Goal: Ask a question: Seek information or help from site administrators or community

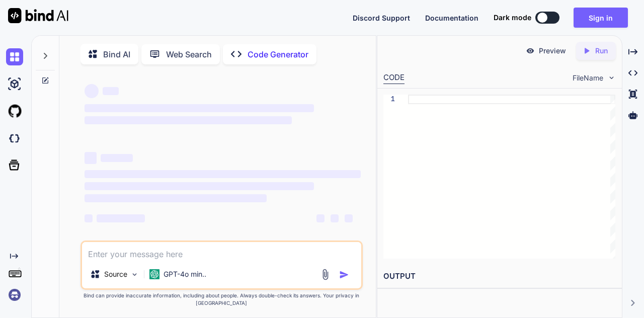
scroll to position [4, 0]
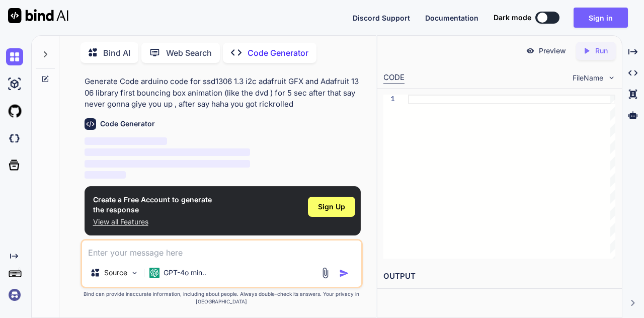
type textarea "x"
click at [326, 208] on span "Sign Up" at bounding box center [331, 207] width 27 height 10
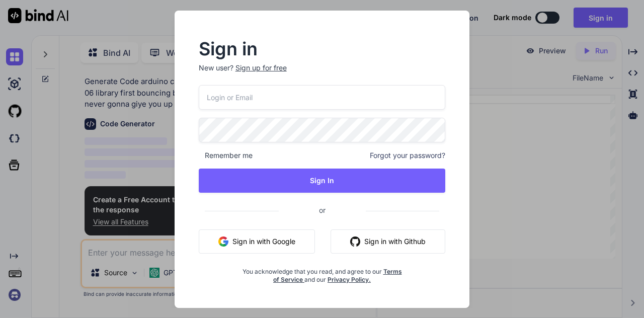
click at [275, 241] on button "Sign in with Google" at bounding box center [257, 241] width 116 height 24
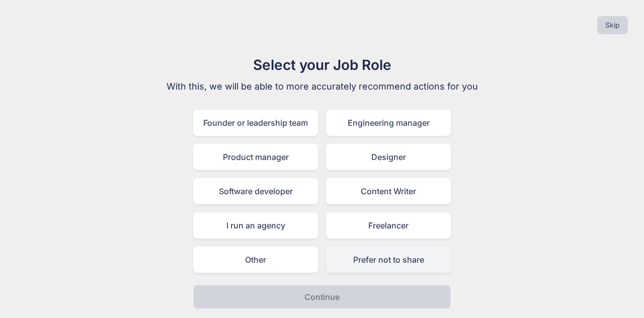
click at [369, 253] on div "Prefer not to share" at bounding box center [388, 260] width 125 height 26
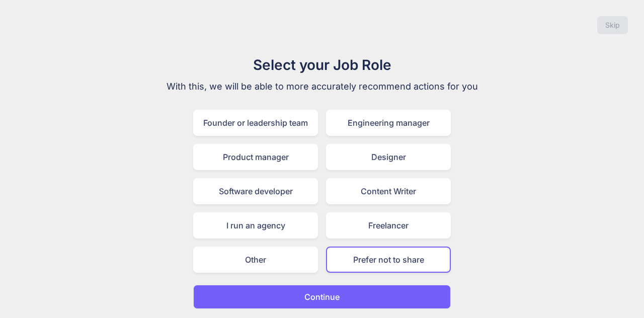
click at [344, 292] on button "Continue" at bounding box center [322, 297] width 258 height 24
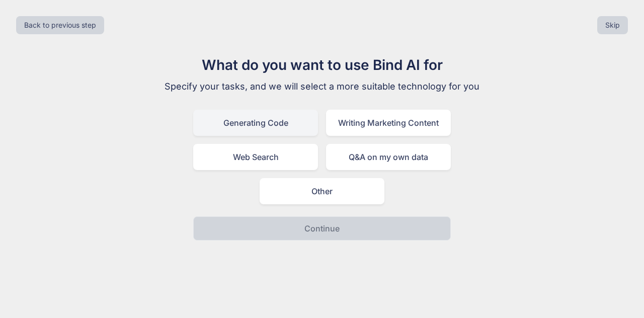
drag, startPoint x: 299, startPoint y: 129, endPoint x: 294, endPoint y: 130, distance: 5.1
click at [294, 130] on div "Generating Code" at bounding box center [255, 123] width 125 height 26
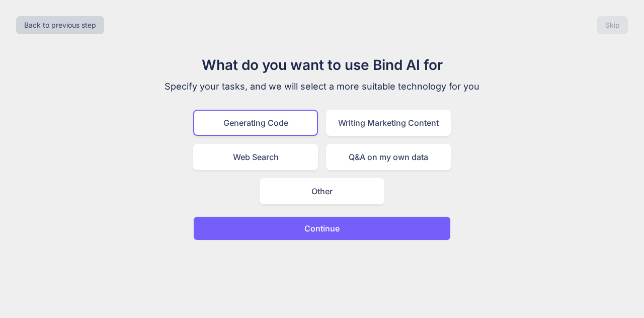
click at [317, 239] on button "Continue" at bounding box center [322, 228] width 258 height 24
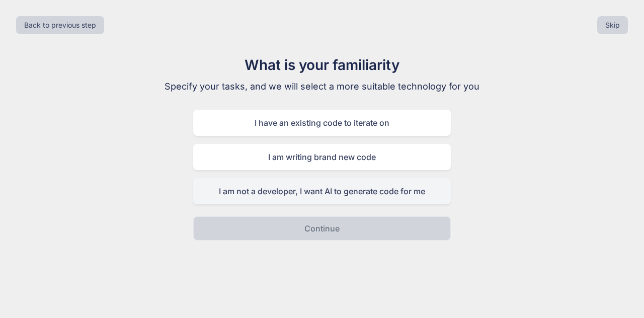
click at [384, 185] on div "I am not a developer, I want AI to generate code for me" at bounding box center [322, 191] width 258 height 26
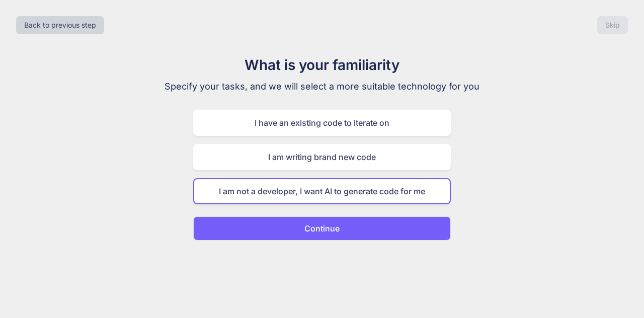
click at [389, 231] on button "Continue" at bounding box center [322, 228] width 258 height 24
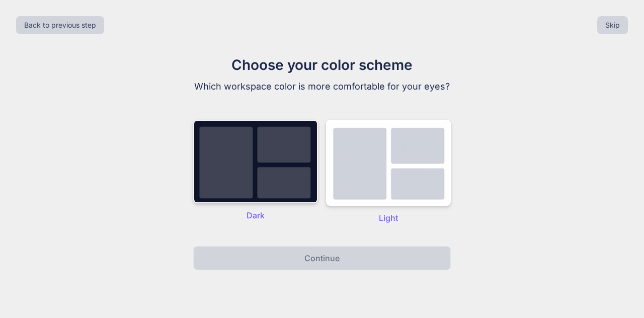
click at [275, 170] on img at bounding box center [255, 162] width 125 height 84
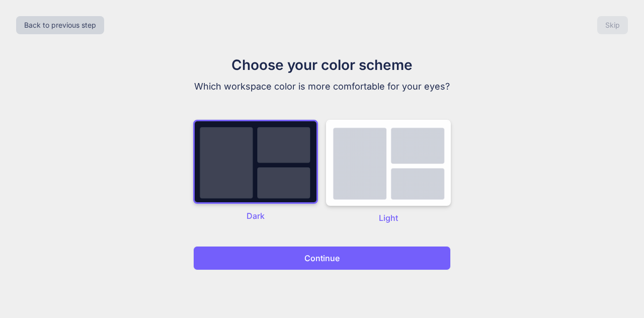
click at [356, 268] on button "Continue" at bounding box center [322, 258] width 258 height 24
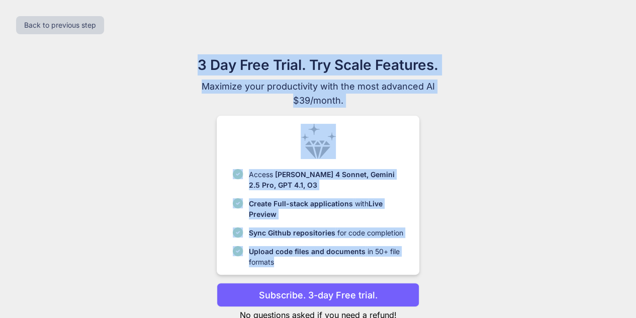
drag, startPoint x: 349, startPoint y: 273, endPoint x: 643, endPoint y: -44, distance: 432.5
click at [636, 0] on html "x Back to previous step 3 Day Free Trial. Try Scale Features. Maximize your pro…" at bounding box center [318, 174] width 636 height 349
click at [524, 147] on div "3 Day Free Trial. Try Scale Features. Maximize your productivity with the most …" at bounding box center [318, 197] width 451 height 287
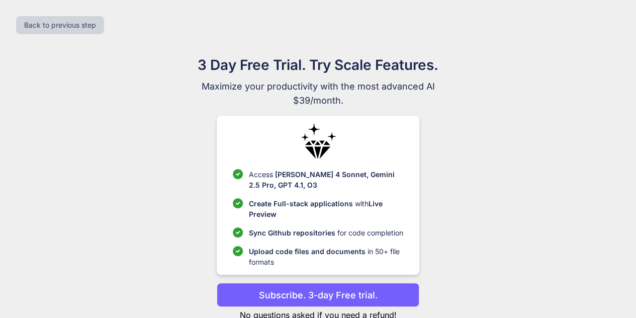
scroll to position [31, 0]
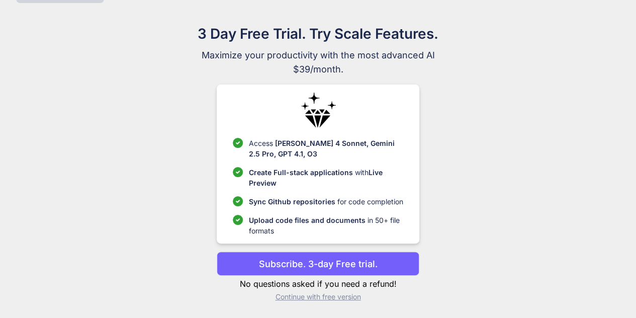
click at [346, 299] on p "Continue with free version" at bounding box center [318, 297] width 203 height 10
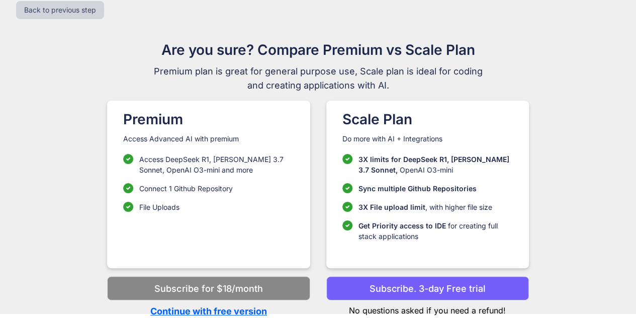
scroll to position [15, 0]
click at [222, 305] on p "Continue with free version" at bounding box center [208, 311] width 203 height 14
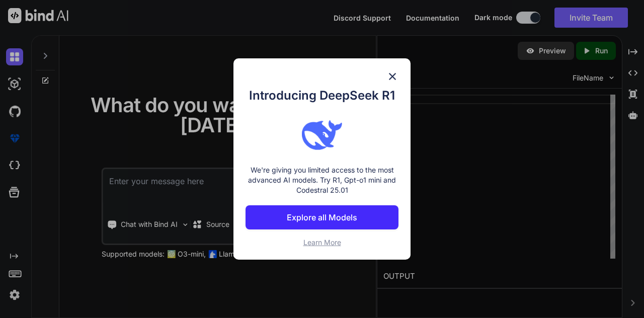
click at [395, 70] on div "Introducing DeepSeek R1 We're giving you limited access to the most advanced AI…" at bounding box center [321, 158] width 177 height 201
click at [389, 71] on img at bounding box center [392, 76] width 12 height 12
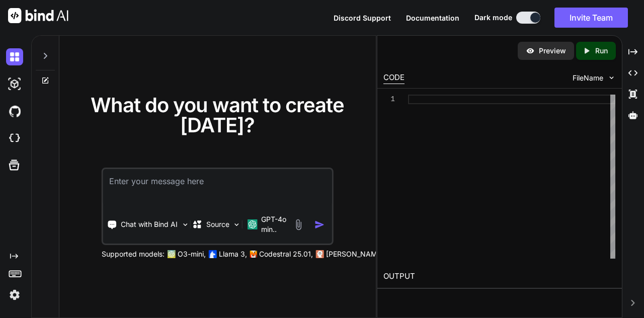
click at [280, 171] on textarea at bounding box center [217, 187] width 229 height 37
paste textarea "arduino code for ssd1306 1.3 i2c adafruit GFX and Adafruit 1306 library first b…"
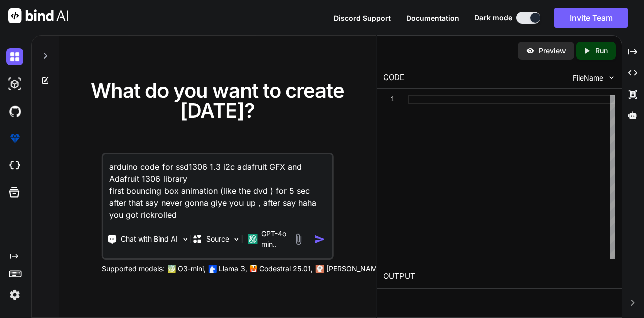
type textarea "arduino code for ssd1306 1.3 i2c adafruit GFX and Adafruit 1306 library first b…"
click at [317, 238] on img "button" at bounding box center [319, 239] width 11 height 11
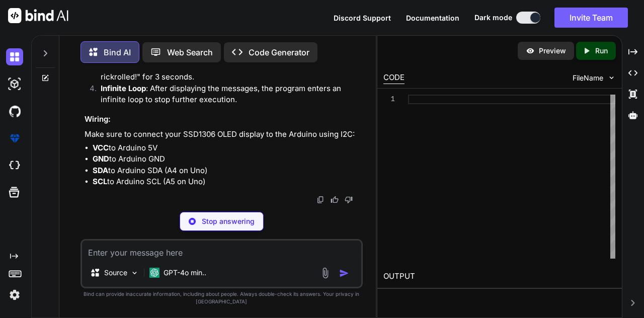
scroll to position [734, 0]
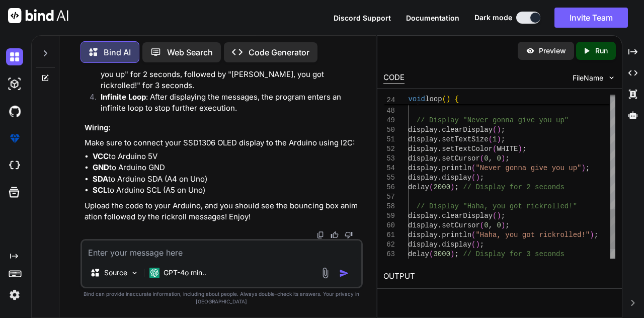
scroll to position [0, 0]
type textarea "// Display "Never gonna give you up" display.clearDisplay(); display.setTextSiz…"
click at [586, 49] on icon at bounding box center [587, 51] width 5 height 6
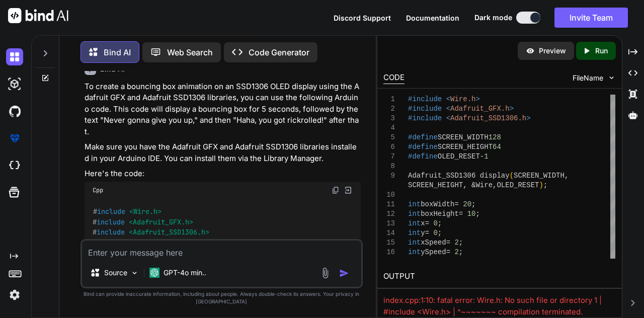
scroll to position [80, 0]
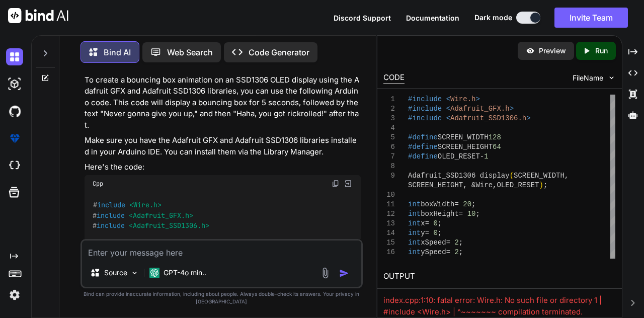
click at [337, 180] on img at bounding box center [336, 184] width 8 height 8
click at [333, 180] on img at bounding box center [336, 184] width 8 height 8
click at [202, 247] on textarea at bounding box center [222, 249] width 280 height 18
type textarea "not doing anything"
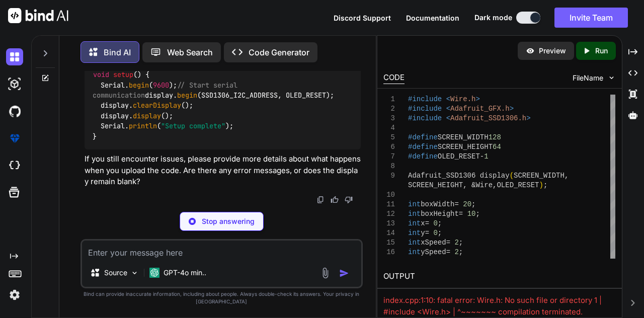
scroll to position [66, 0]
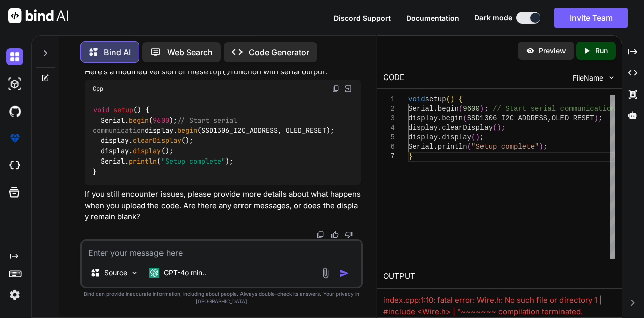
click at [333, 87] on img at bounding box center [336, 89] width 8 height 8
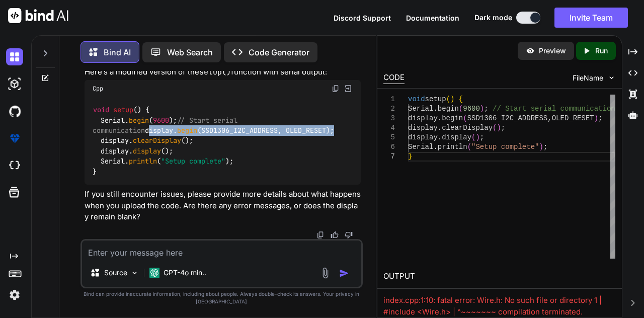
drag, startPoint x: 93, startPoint y: 149, endPoint x: 298, endPoint y: 154, distance: 205.8
click at [298, 154] on div "void setup () { Serial. begin ( 9600 ); // Start serial communication display. …" at bounding box center [223, 141] width 277 height 88
copy code "display. begin (SSD1306_I2C_ADDRESS, OLED_RESET);"
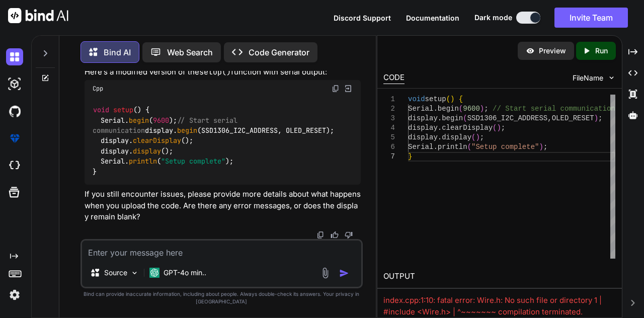
click at [254, 247] on textarea at bounding box center [222, 249] width 280 height 18
paste textarea "display.begin(SSD1306_I2C_ADDRESS, OLED_RESET);"
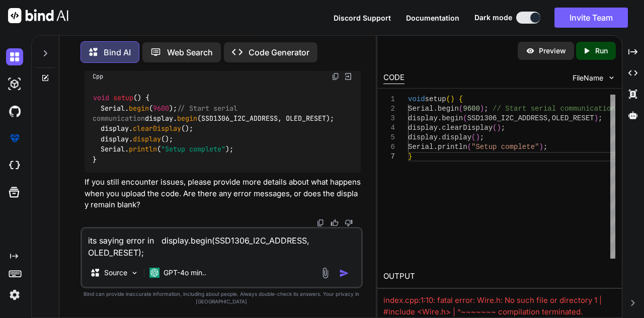
type textarea "its saying error in display.begin(SSD1306_I2C_ADDRESS, OLED_RESET);"
click at [344, 274] on img "button" at bounding box center [344, 273] width 10 height 10
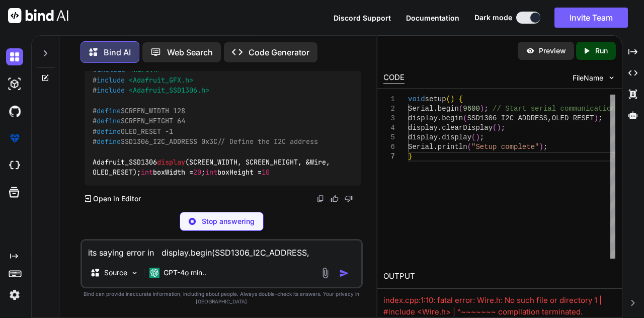
scroll to position [1763, 0]
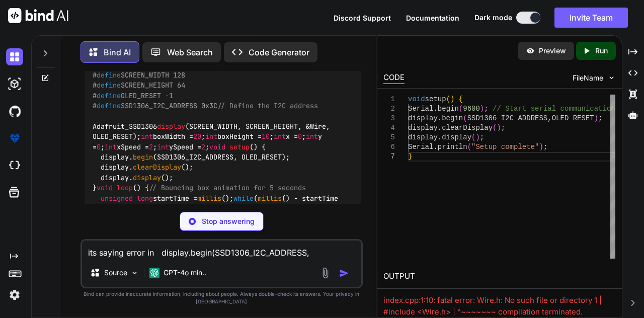
click at [182, 247] on textarea "its saying error in display.begin(SSD1306_I2C_ADDRESS, OLED_RESET);" at bounding box center [222, 249] width 280 height 18
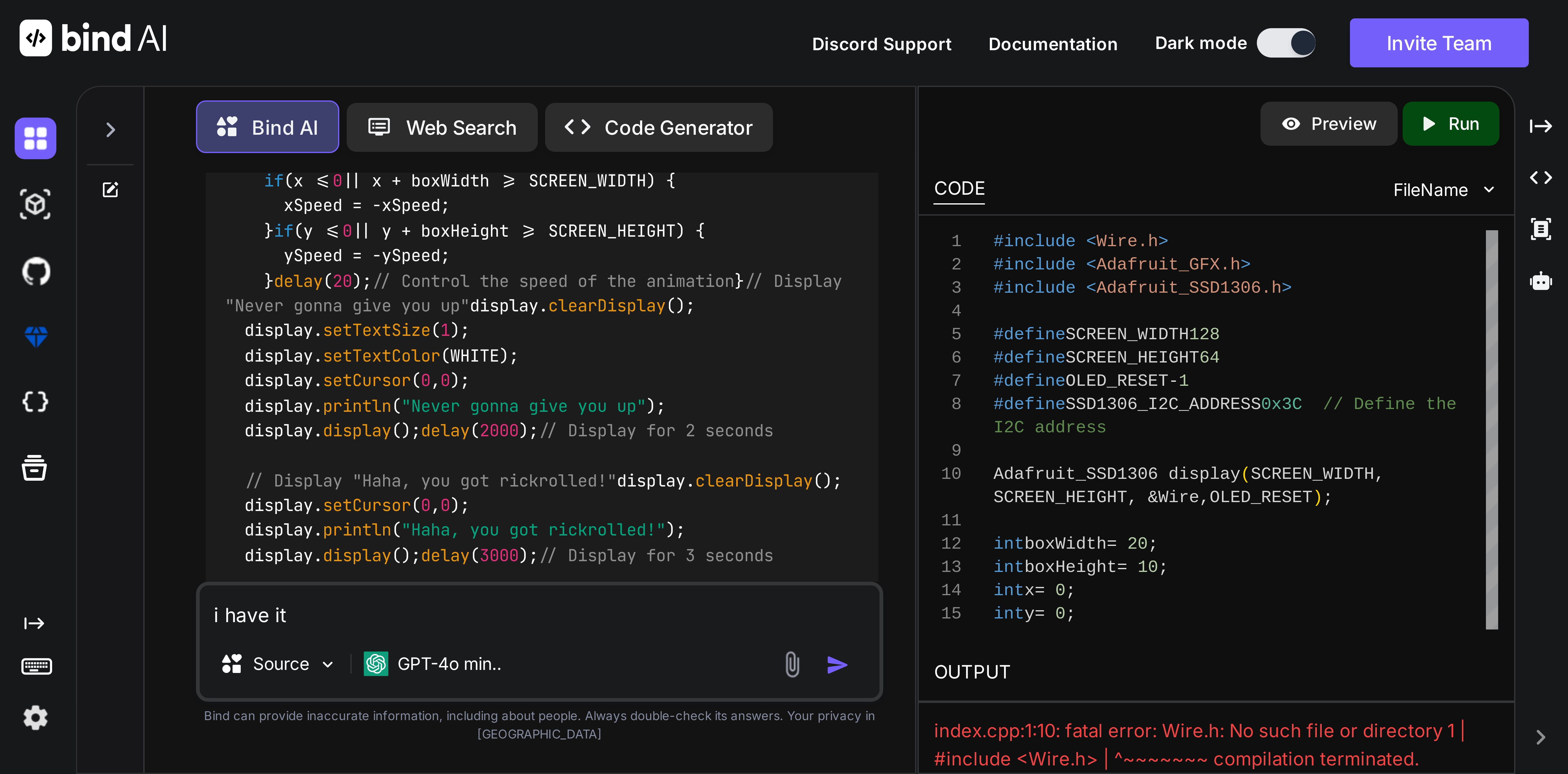
scroll to position [1182, 0]
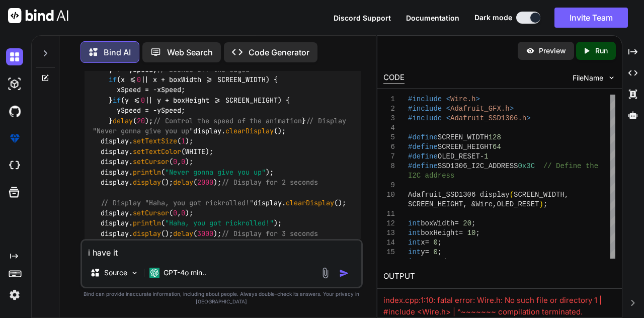
type textarea "i have it"
click at [598, 51] on p "Run" at bounding box center [601, 51] width 13 height 10
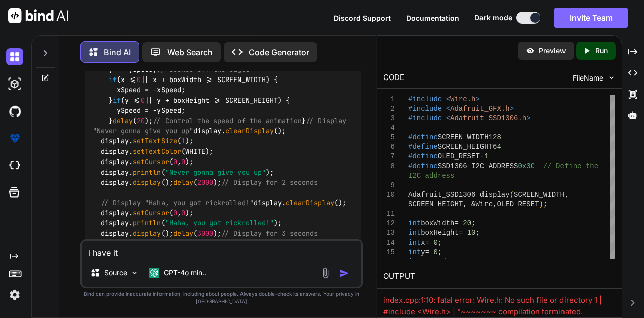
click at [558, 9] on button "Invite Team" at bounding box center [590, 18] width 73 height 20
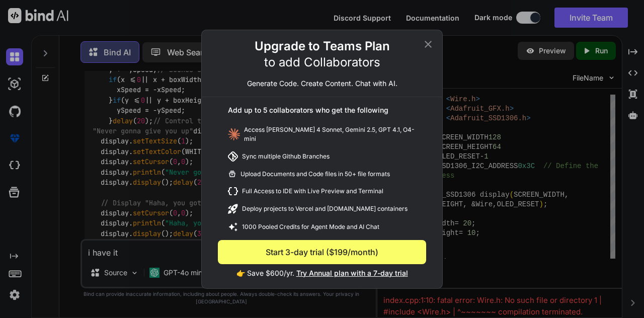
click at [429, 42] on icon at bounding box center [428, 44] width 12 height 12
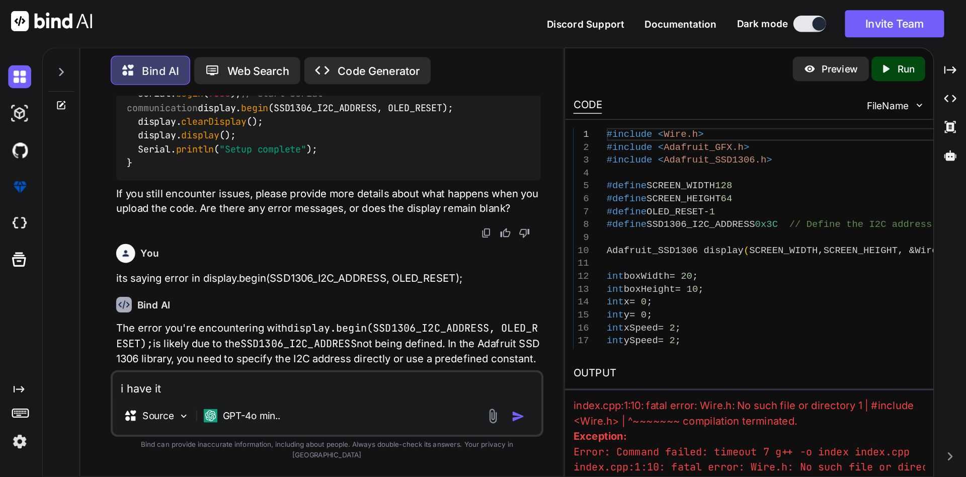
scroll to position [1310, 0]
